Goal: Information Seeking & Learning: Understand process/instructions

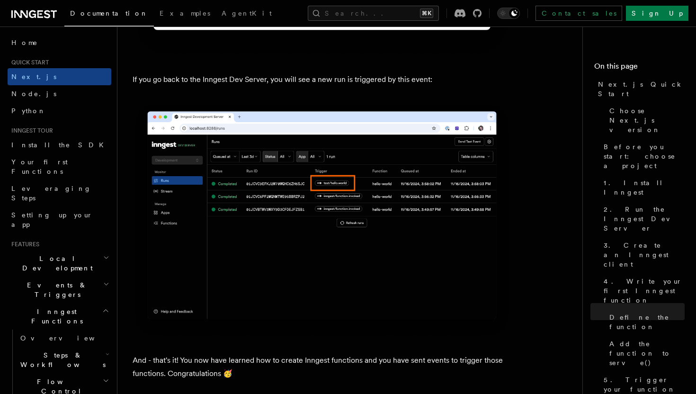
scroll to position [5551, 0]
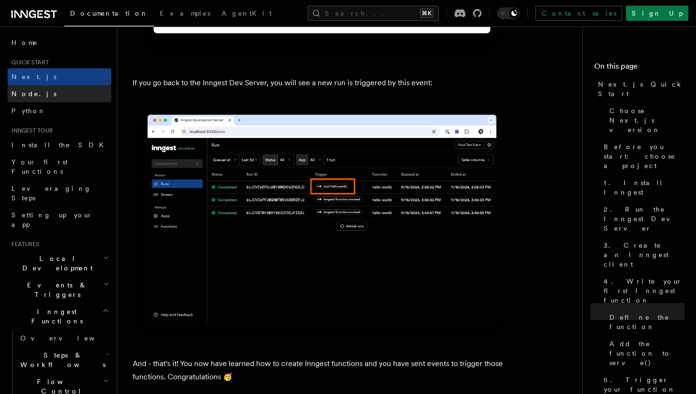
click at [34, 90] on link "Node.js" at bounding box center [60, 93] width 104 height 17
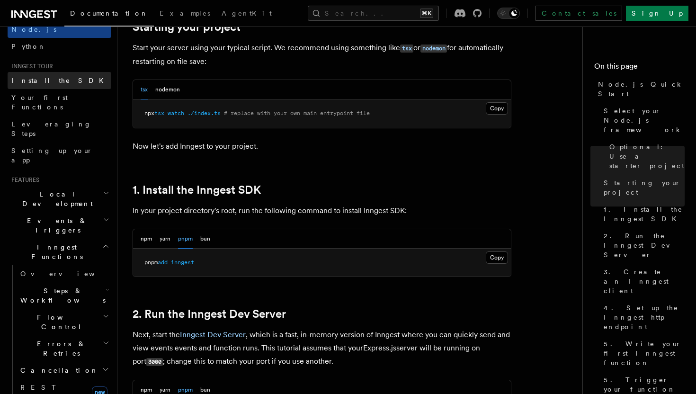
scroll to position [65, 0]
click at [103, 189] on icon "button" at bounding box center [106, 193] width 6 height 8
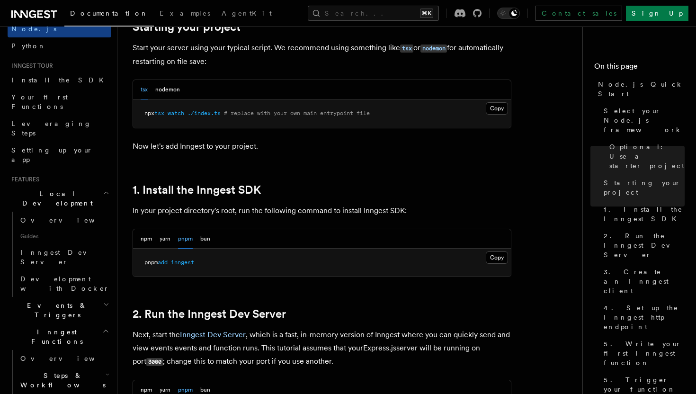
click at [103, 189] on icon "button" at bounding box center [106, 193] width 6 height 8
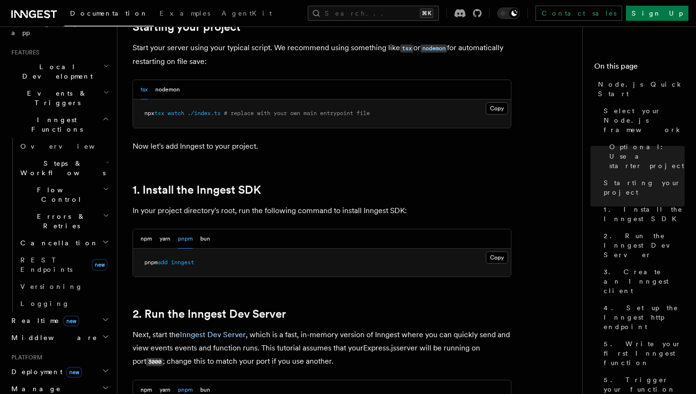
scroll to position [204, 0]
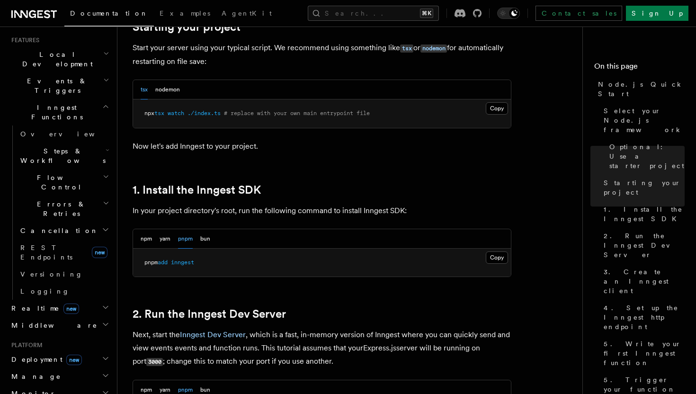
click at [106, 320] on icon "button" at bounding box center [106, 324] width 8 height 8
click at [109, 351] on h2 "Deployment new" at bounding box center [60, 359] width 104 height 17
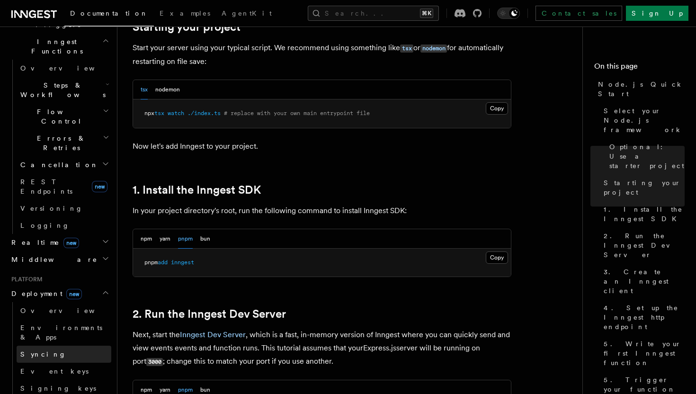
scroll to position [271, 0]
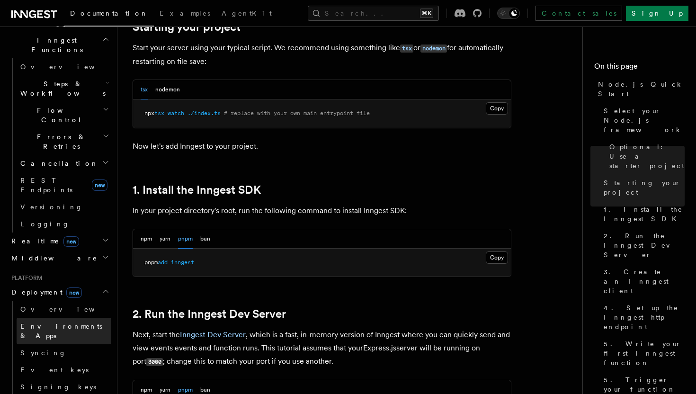
click at [63, 322] on span "Environments & Apps" at bounding box center [61, 330] width 82 height 17
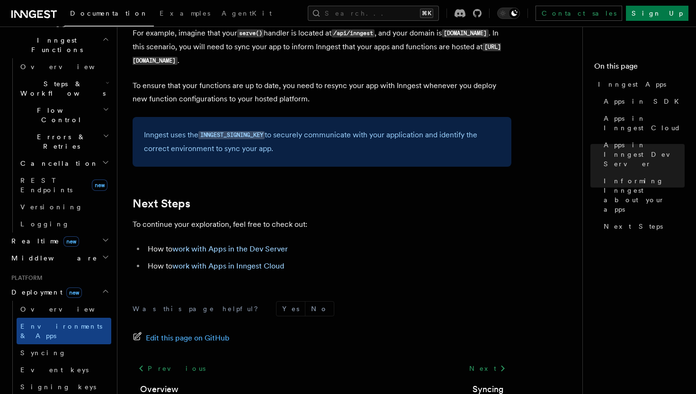
scroll to position [1491, 0]
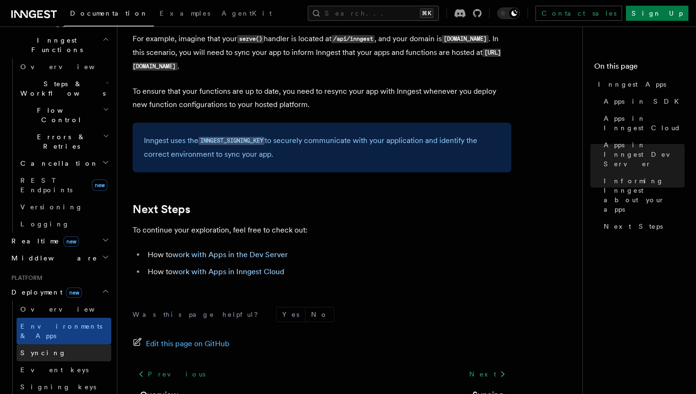
click at [60, 344] on link "Syncing" at bounding box center [64, 352] width 95 height 17
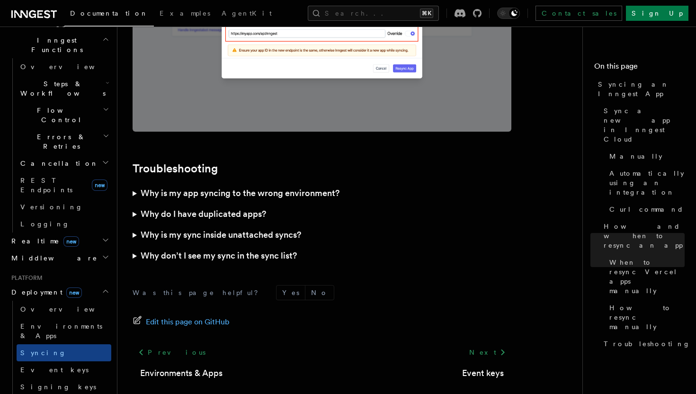
scroll to position [2718, 0]
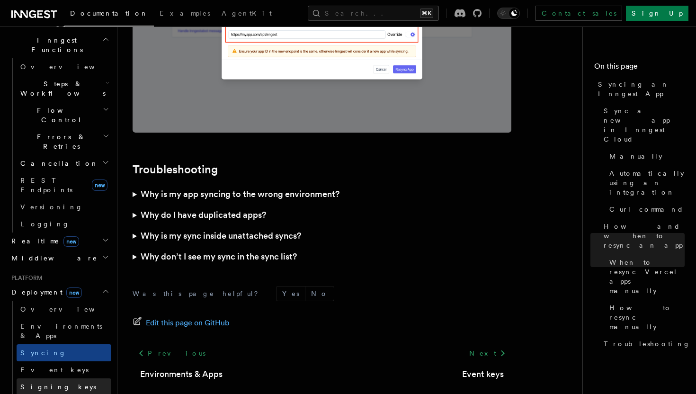
click at [64, 378] on link "Signing keys" at bounding box center [64, 386] width 95 height 17
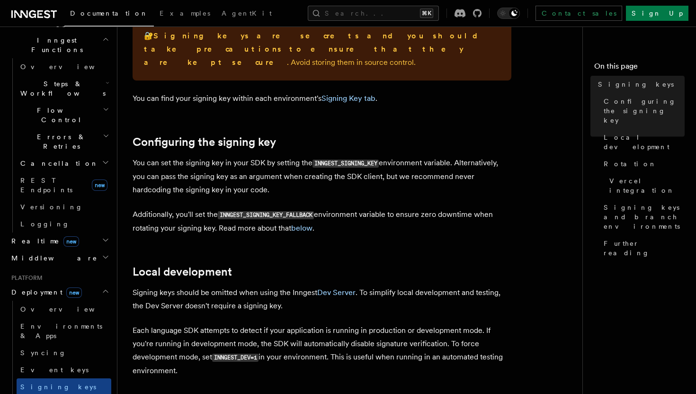
scroll to position [271, 0]
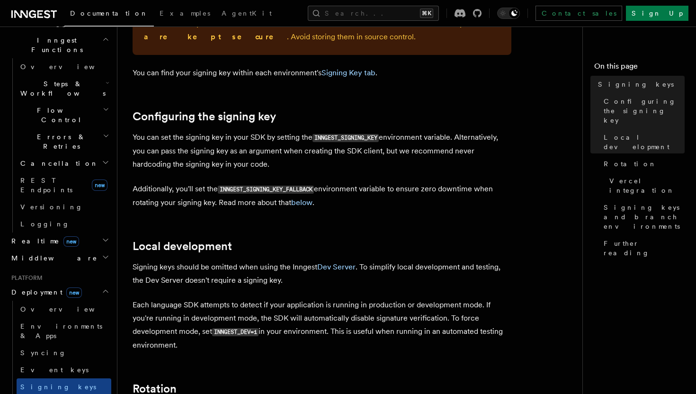
click at [358, 134] on code "INNGEST_SIGNING_KEY" at bounding box center [345, 138] width 66 height 8
copy code "INNGEST_SIGNING_KEY"
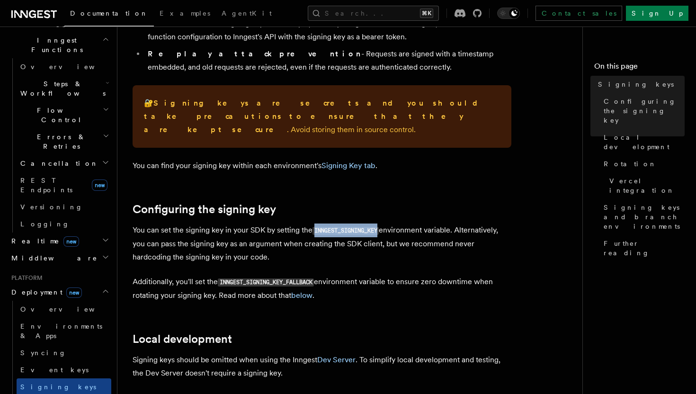
scroll to position [176, 0]
